Goal: Communication & Community: Answer question/provide support

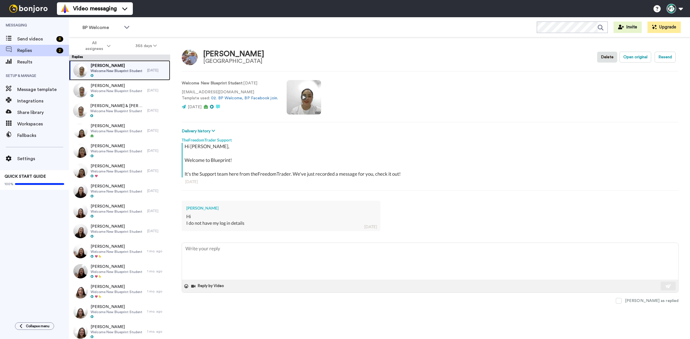
click at [118, 70] on span "Welcome New Blueprint Student" at bounding box center [117, 71] width 52 height 5
drag, startPoint x: 251, startPoint y: 222, endPoint x: 189, endPoint y: 216, distance: 63.0
click at [188, 215] on div "[PERSON_NAME] Hi I do not have my log in details [DATE]" at bounding box center [281, 216] width 199 height 30
click at [215, 254] on textarea at bounding box center [430, 261] width 496 height 37
paste textarea "Hi [PERSON_NAME], Thanks for your message about your login. I had a look and no…"
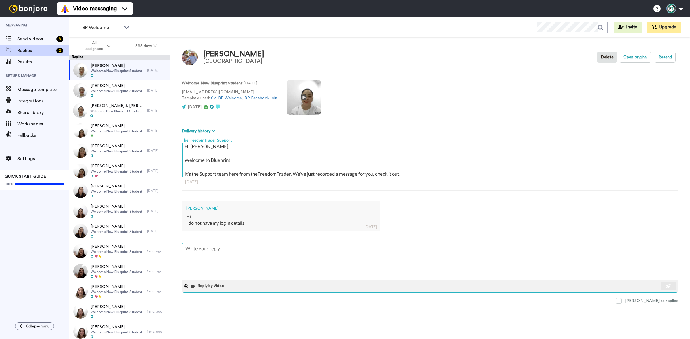
type textarea "x"
type textarea "Hi [PERSON_NAME], Thanks for your message about your login. I had a look and no…"
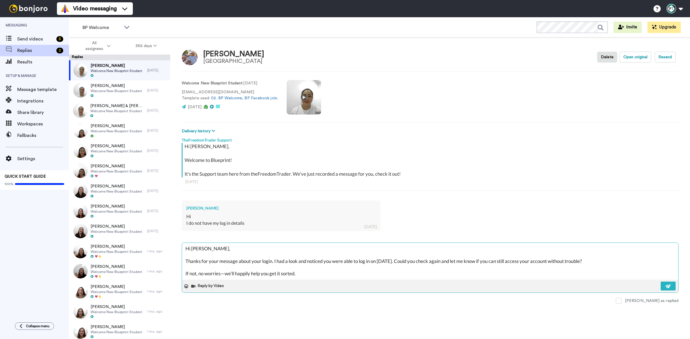
click at [203, 254] on textarea "Hi [PERSON_NAME], Thanks for your message about your login. I had a look and no…" at bounding box center [430, 261] width 496 height 37
click at [201, 249] on textarea "Hi [PERSON_NAME], Thanks for your message about your login. I had a look and no…" at bounding box center [430, 261] width 496 height 37
type textarea "x"
type textarea "Hi Jod, Thanks for your message about your login. I had a look and noticed you …"
type textarea "x"
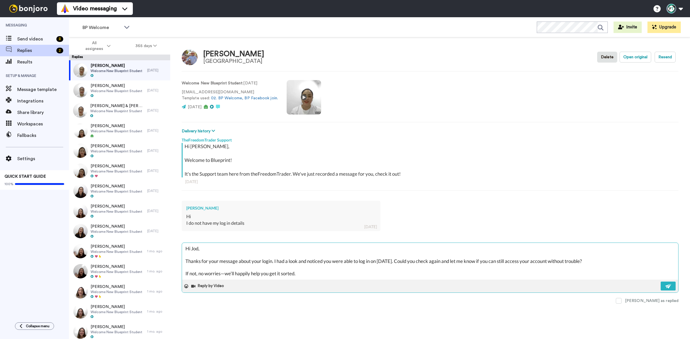
type textarea "Hi [PERSON_NAME], Thanks for your message about your login. I had a look and no…"
type textarea "x"
type textarea "Hi [PERSON_NAME], Thanks for your message about your login. I had a look and no…"
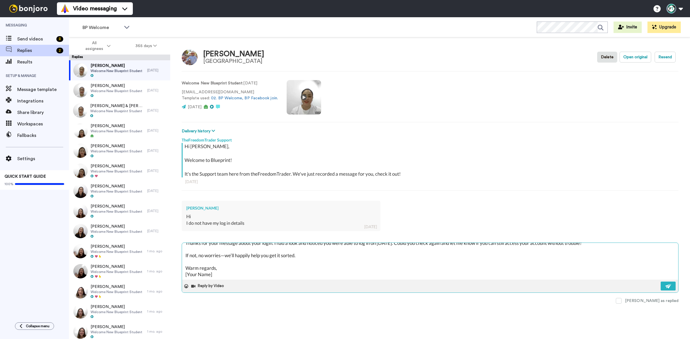
scroll to position [19, 0]
drag, startPoint x: 200, startPoint y: 277, endPoint x: 182, endPoint y: 276, distance: 17.5
click at [182, 276] on textarea "Hi [PERSON_NAME], Thanks for your message about your login. I had a look and no…" at bounding box center [430, 261] width 496 height 37
type textarea "x"
type textarea "Hi [PERSON_NAME], Thanks for your message about your login. I had a look and no…"
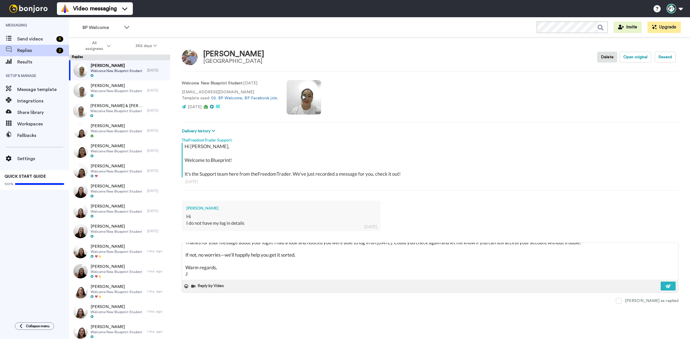
type textarea "x"
type textarea "Hi [PERSON_NAME], Thanks for your message about your login. I had a look and no…"
type textarea "x"
type textarea "Hi [PERSON_NAME], Thanks for your message about your login. I had a look and no…"
type textarea "x"
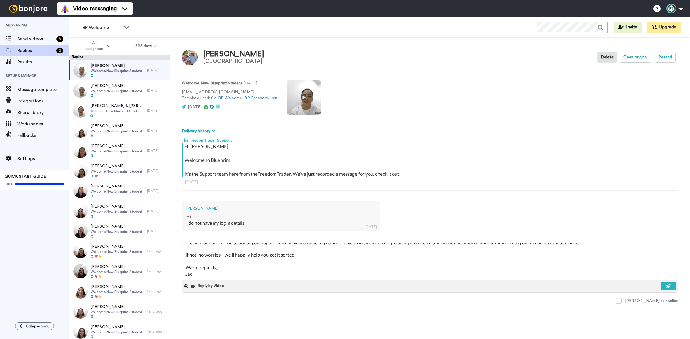
type textarea "Hi [PERSON_NAME], Thanks for your message about your login. I had a look and no…"
type textarea "x"
type textarea "Hi [PERSON_NAME], Thanks for your message about your login. I had a look and no…"
type textarea "x"
type textarea "Hi [PERSON_NAME], Thanks for your message about your login. I had a look and no…"
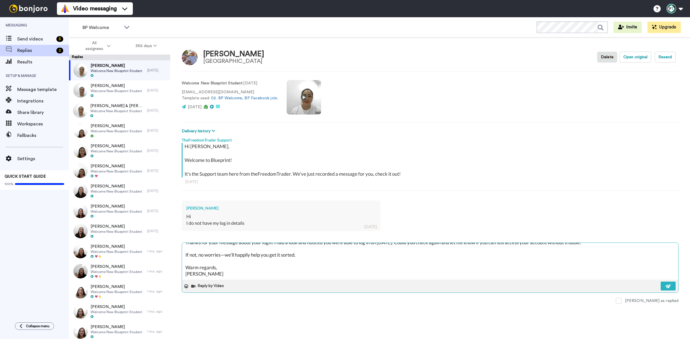
click at [225, 256] on textarea "Hi [PERSON_NAME], Thanks for your message about your login. I had a look and no…" at bounding box center [430, 261] width 496 height 37
type textarea "x"
type textarea "Hi [PERSON_NAME], Thanks for your message about your login. I had a look and no…"
type textarea "x"
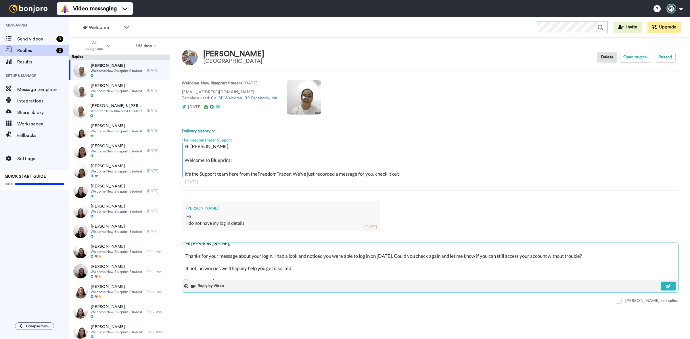
scroll to position [0, 0]
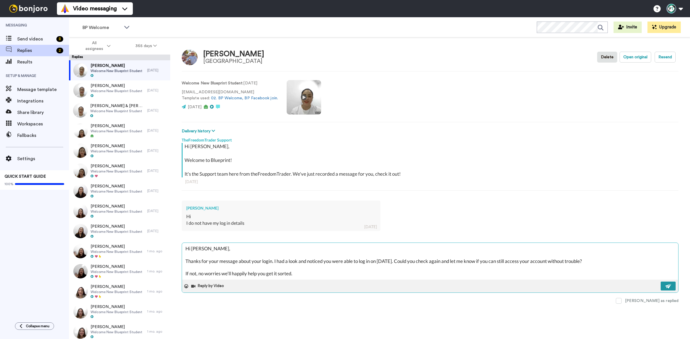
type textarea "Hi [PERSON_NAME], Thanks for your message about your login. I had a look and no…"
click at [672, 285] on button at bounding box center [667, 286] width 15 height 9
type textarea "x"
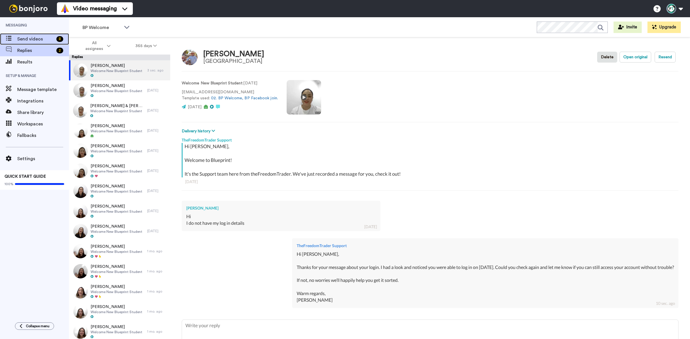
click at [48, 40] on span "Send videos" at bounding box center [35, 39] width 37 height 7
type textarea "x"
